Goal: Find specific page/section: Find specific page/section

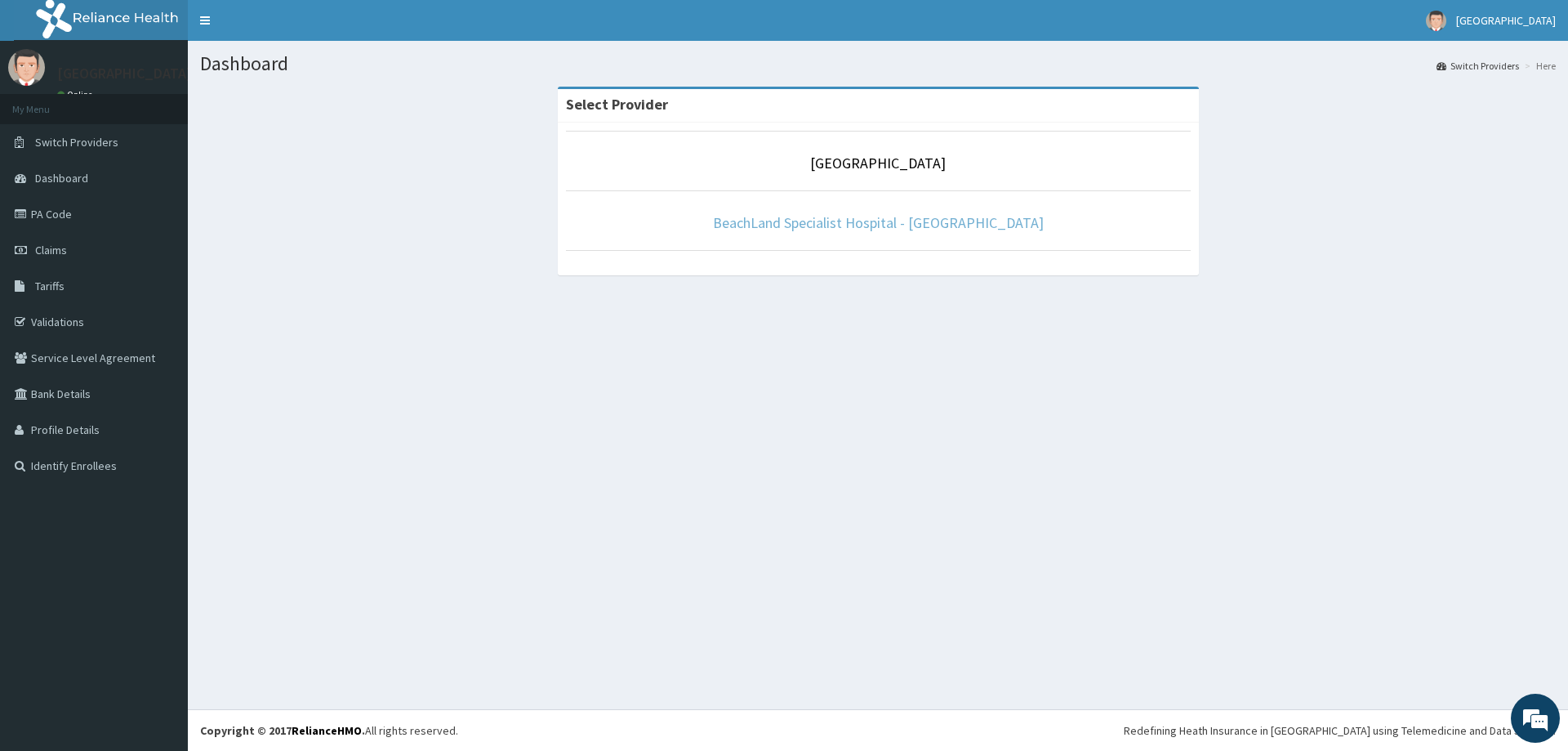
click at [874, 225] on link "BeachLand Specialist Hospital - [GEOGRAPHIC_DATA]" at bounding box center [879, 222] width 331 height 19
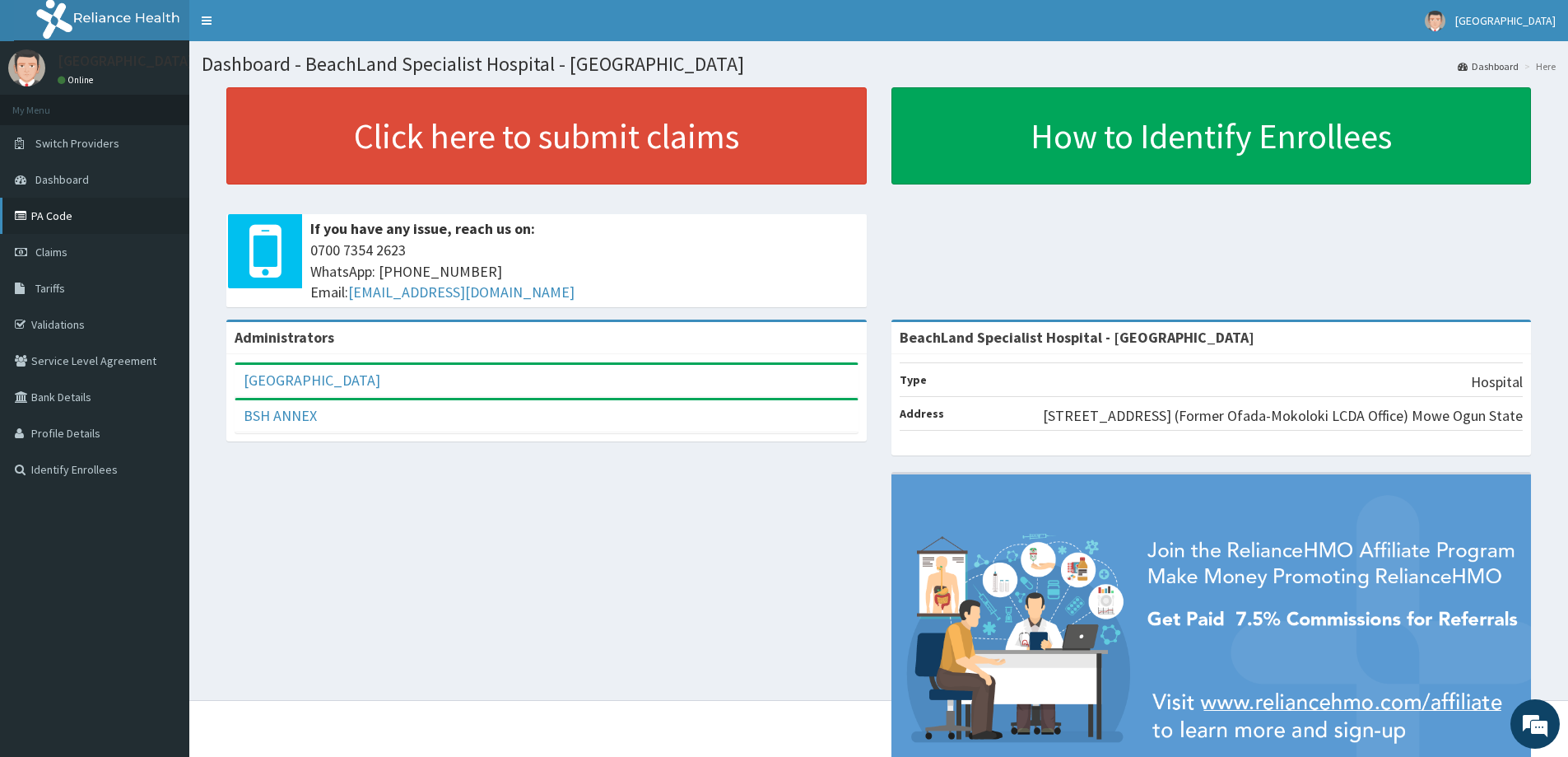
click at [87, 209] on link "PA Code" at bounding box center [95, 216] width 190 height 36
